Goal: Check status: Check status

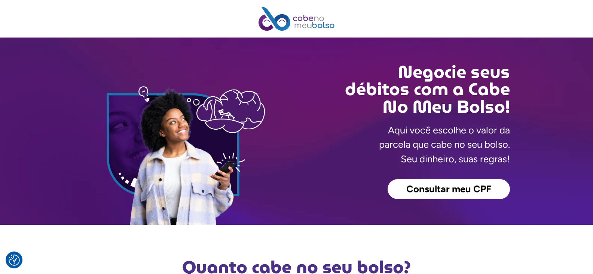
click at [419, 189] on span "Consultar meu CPF" at bounding box center [449, 189] width 85 height 10
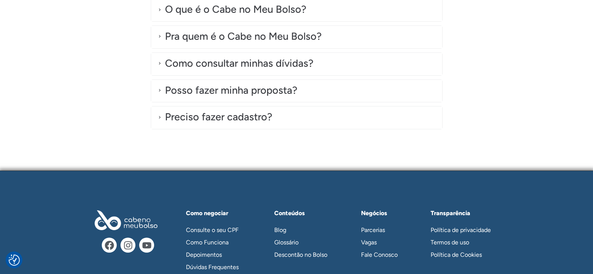
scroll to position [2211, 0]
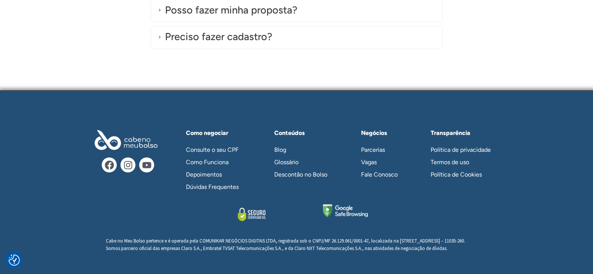
click at [226, 143] on link "Consulte o seu CPF" at bounding box center [216, 149] width 75 height 12
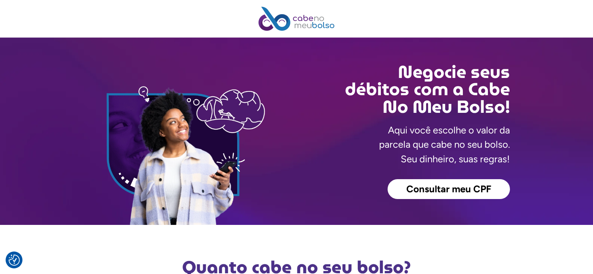
click at [419, 186] on span "Consultar meu CPF" at bounding box center [449, 189] width 85 height 10
